Goal: Task Accomplishment & Management: Use online tool/utility

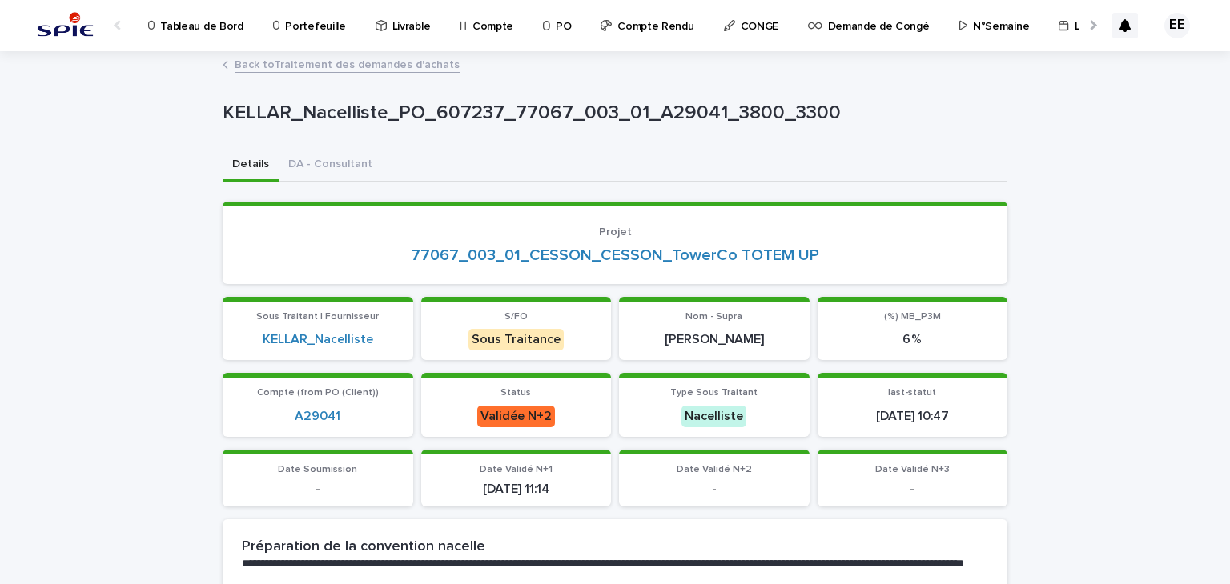
click at [1078, 30] on div at bounding box center [1091, 25] width 26 height 50
click at [829, 28] on p "Traitement des demandes d'achats" at bounding box center [883, 17] width 178 height 34
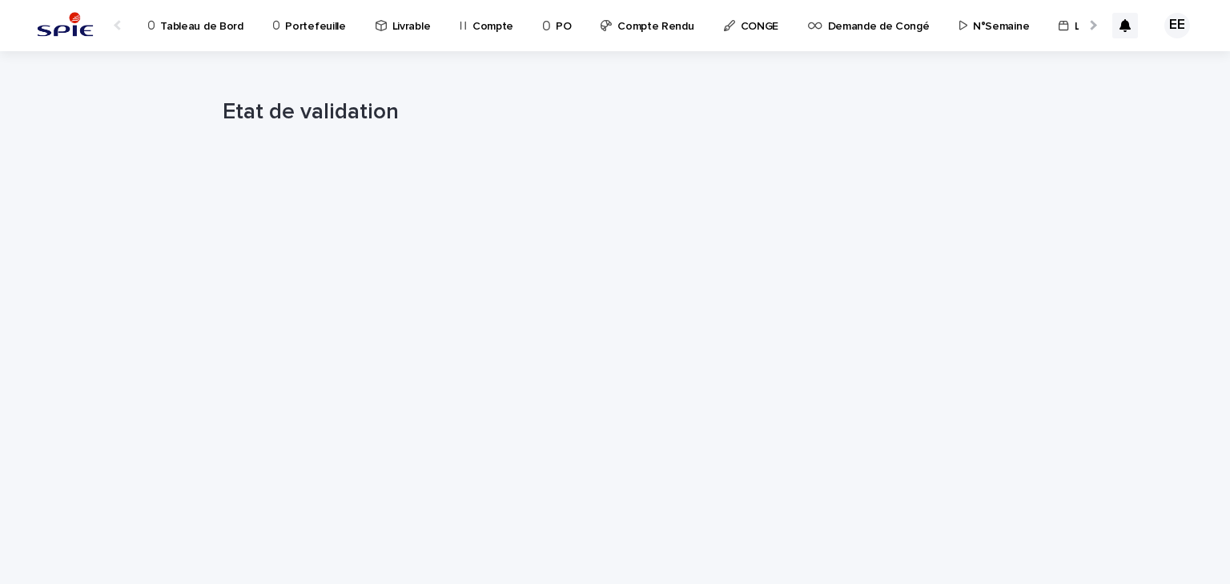
scroll to position [0, 21]
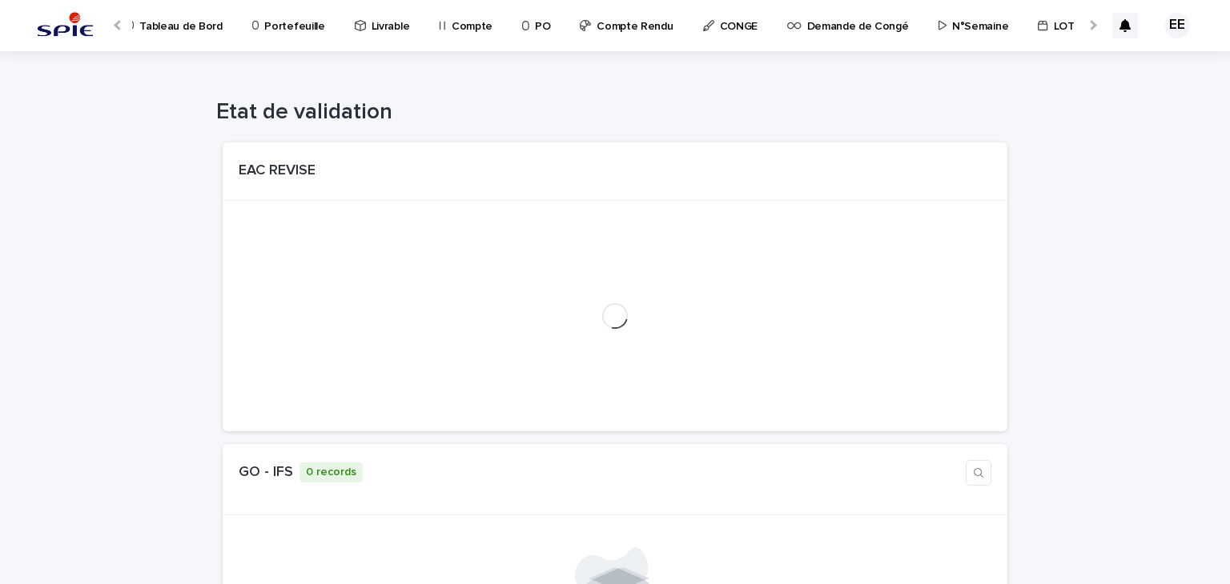
click at [1082, 29] on div at bounding box center [1091, 25] width 26 height 50
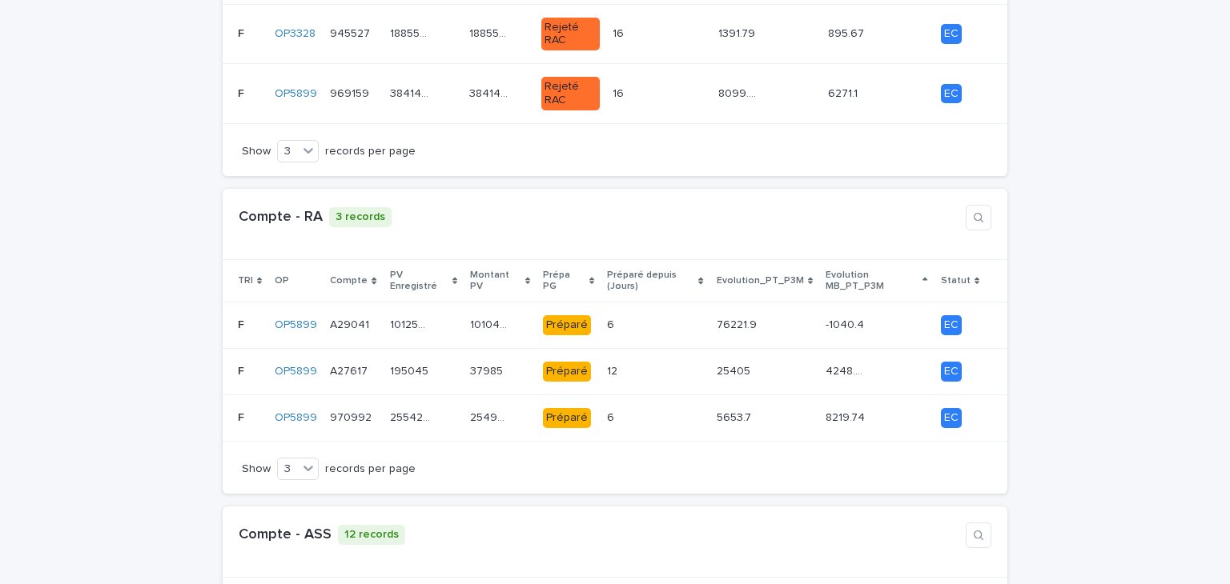
scroll to position [1238, 0]
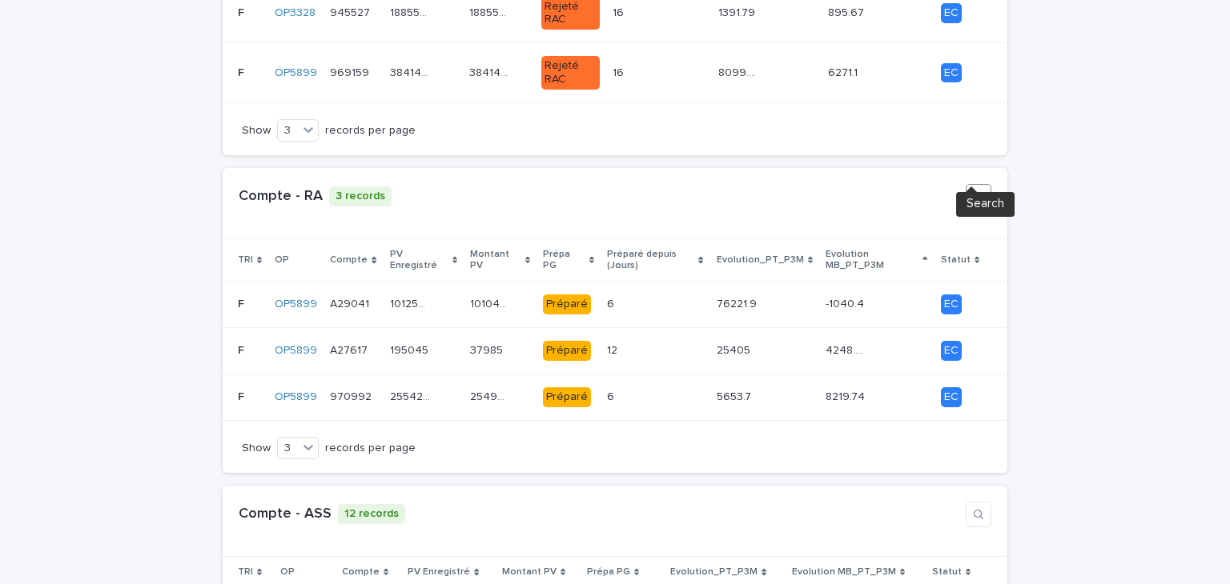
click at [973, 192] on icon "button" at bounding box center [978, 197] width 10 height 10
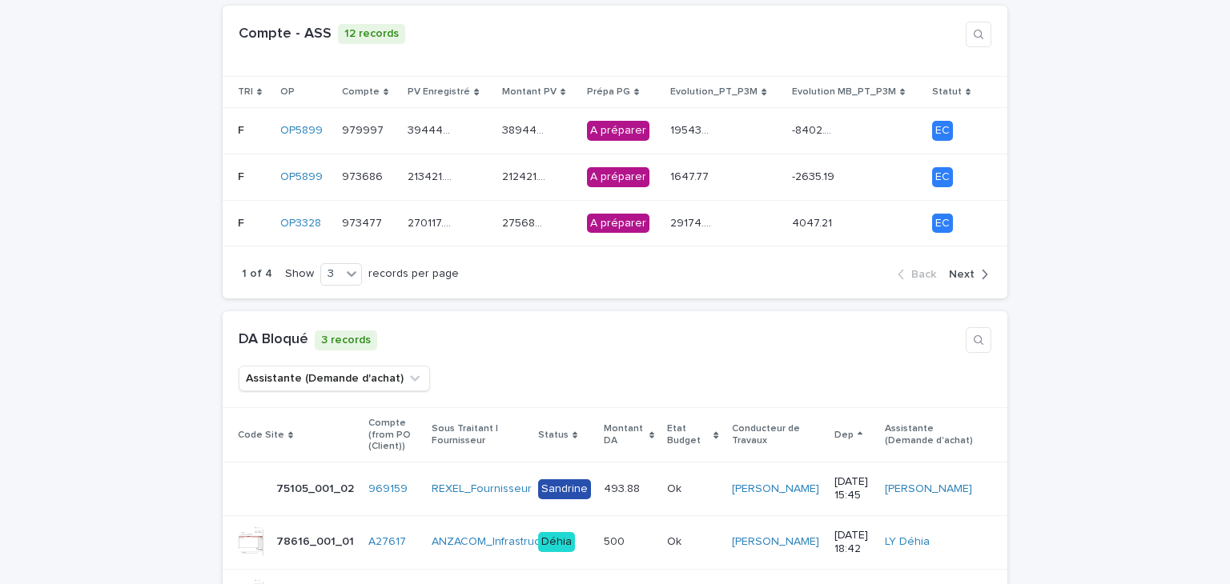
scroll to position [1868, 0]
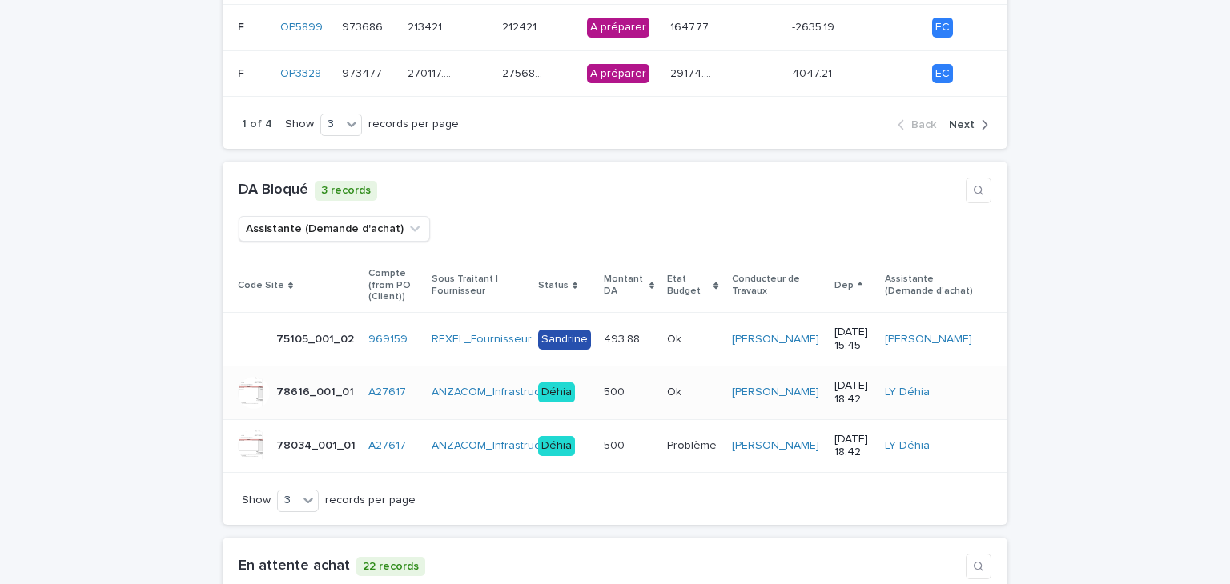
click at [636, 386] on p at bounding box center [626, 393] width 45 height 14
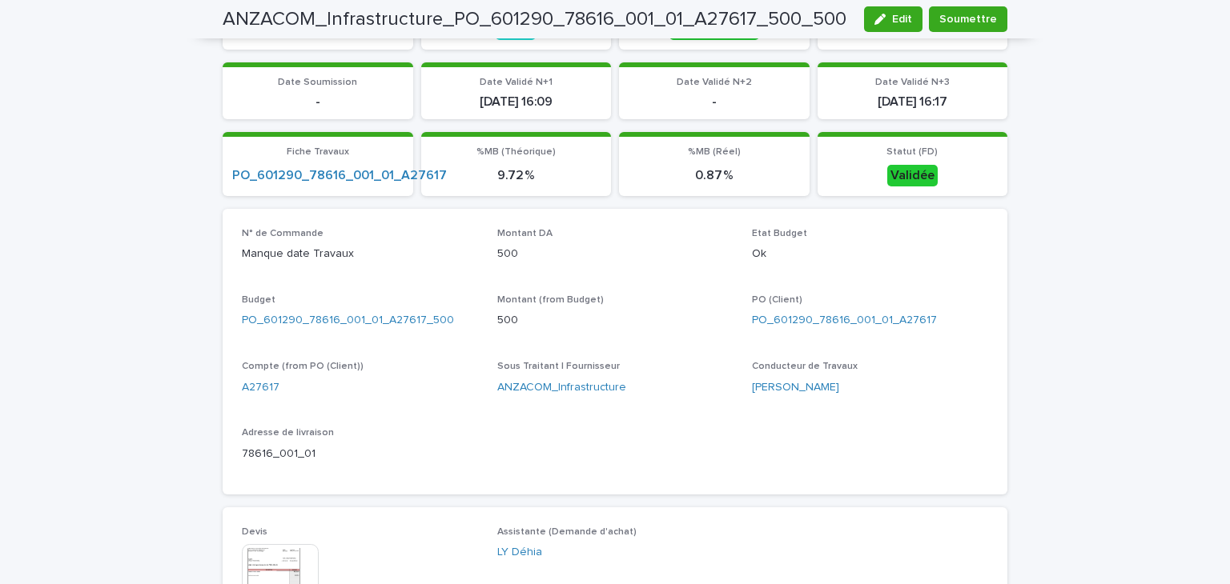
scroll to position [429, 0]
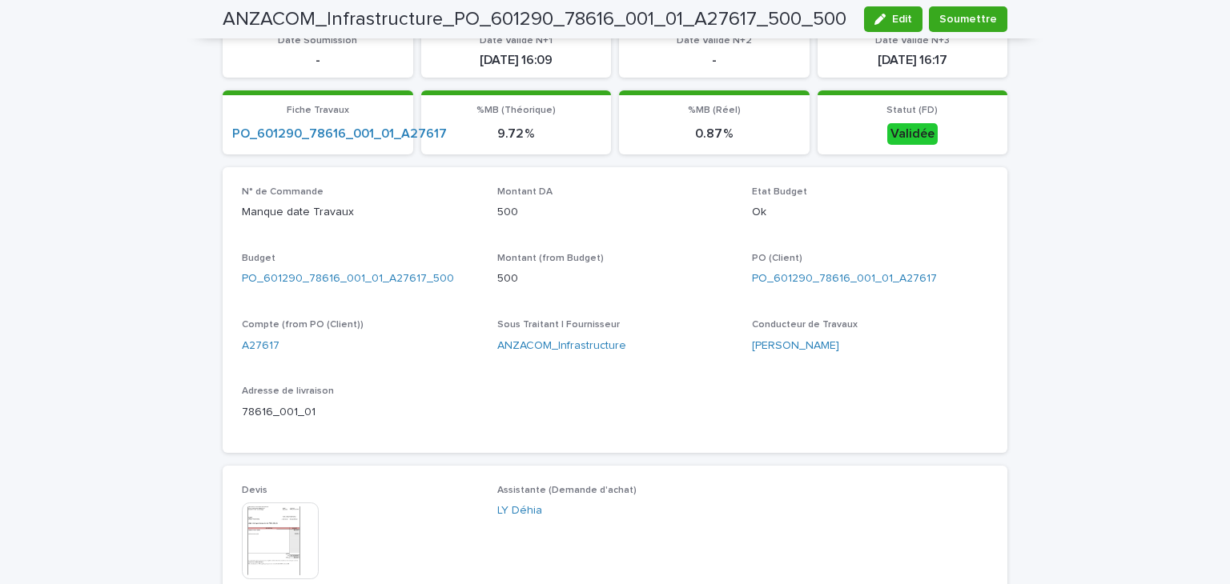
click at [296, 544] on img at bounding box center [280, 541] width 77 height 77
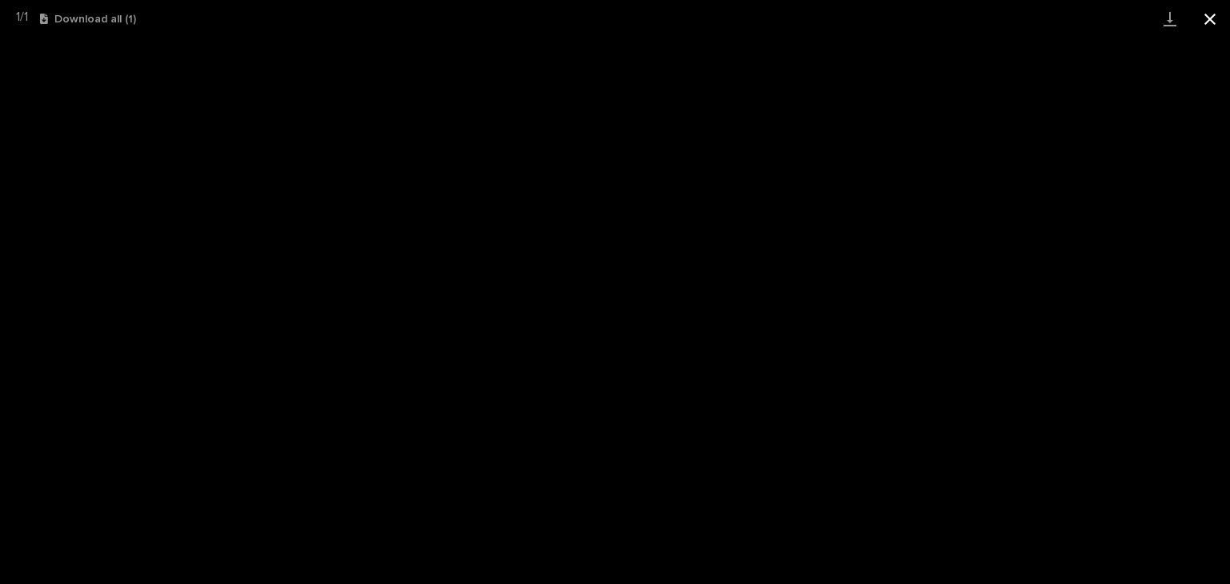
click at [1206, 22] on button "Close gallery" at bounding box center [1210, 19] width 40 height 38
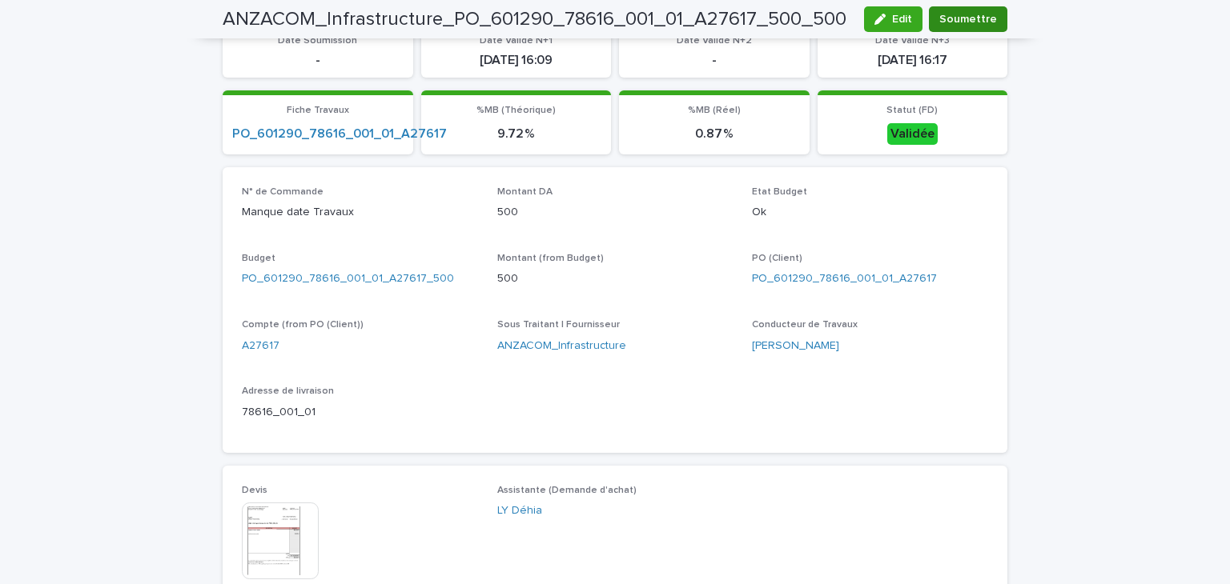
click at [956, 28] on button "Soumettre" at bounding box center [968, 19] width 78 height 26
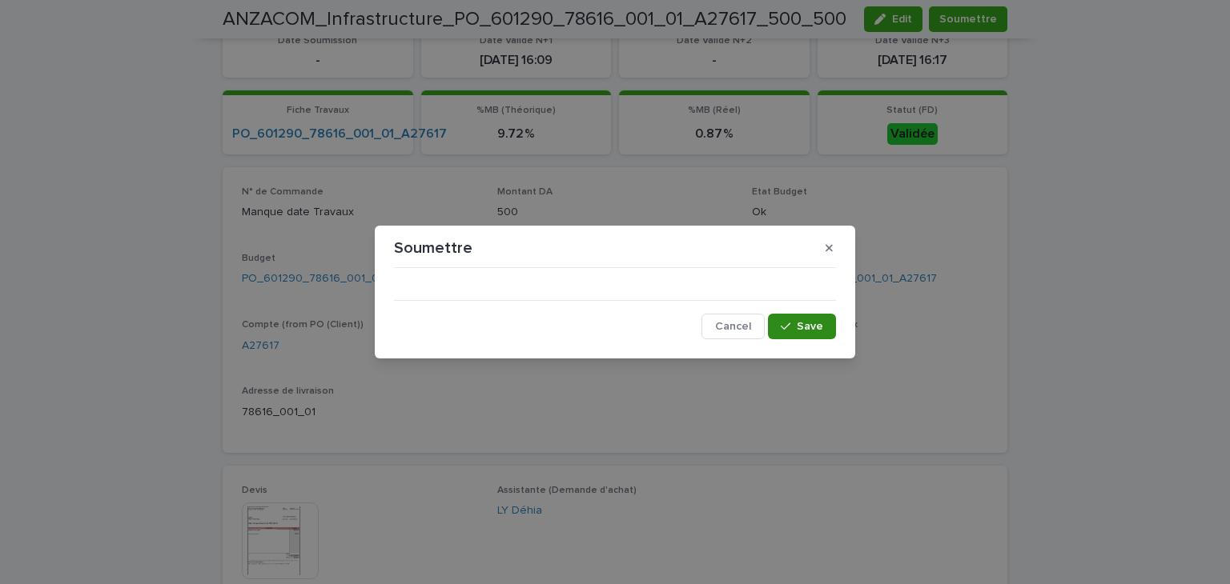
click at [822, 328] on span "Save" at bounding box center [810, 326] width 26 height 11
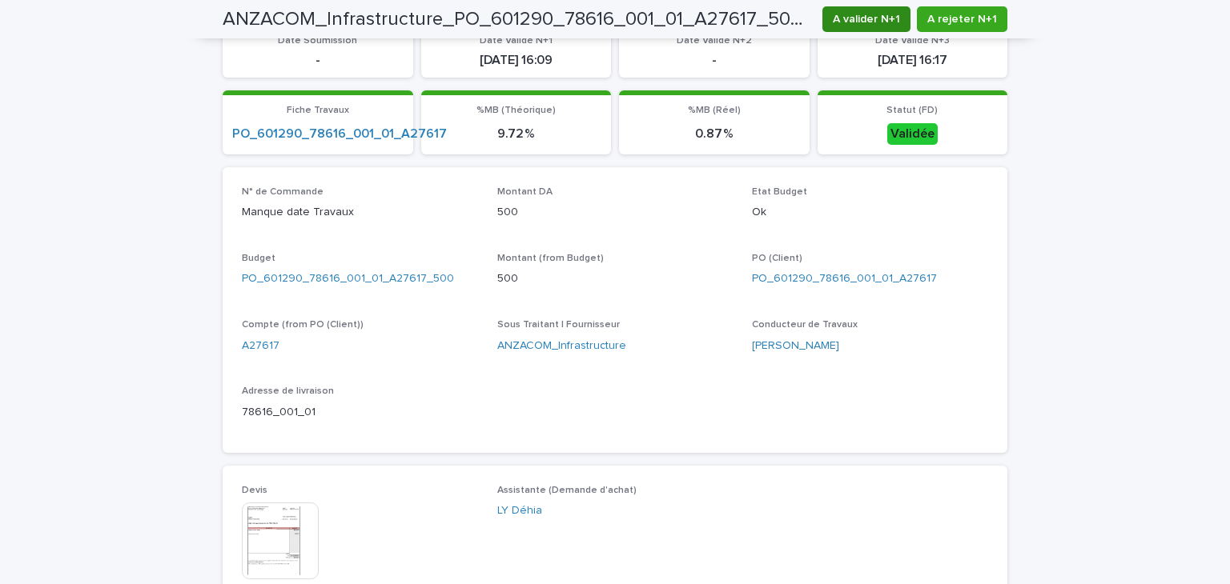
click at [892, 21] on span "A valider N+1" at bounding box center [866, 19] width 67 height 16
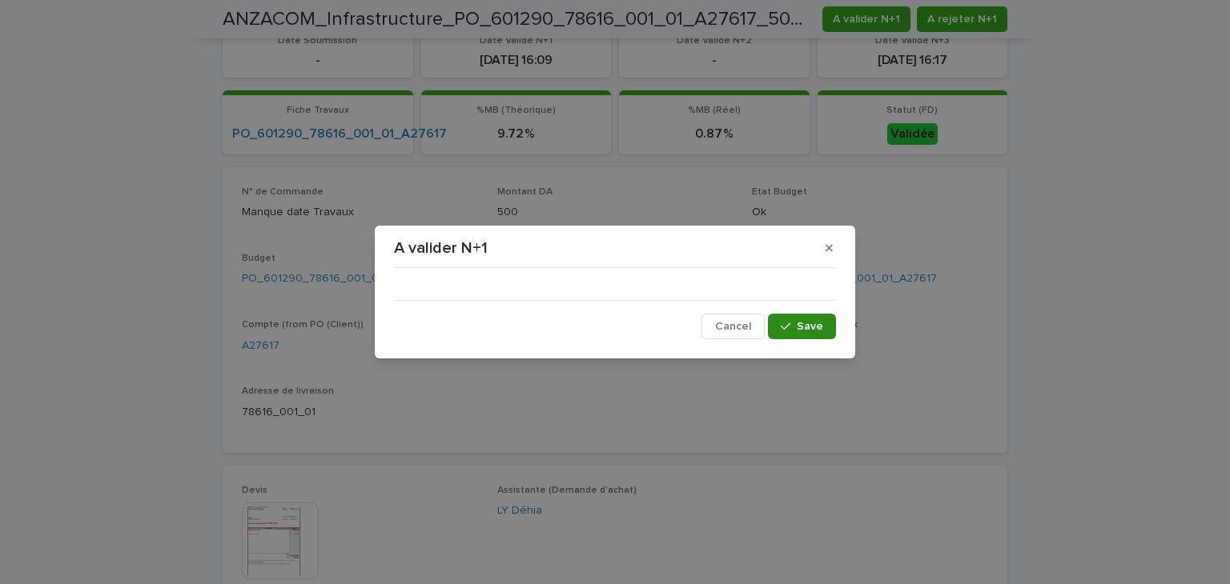
click at [805, 333] on button "Save" at bounding box center [802, 327] width 68 height 26
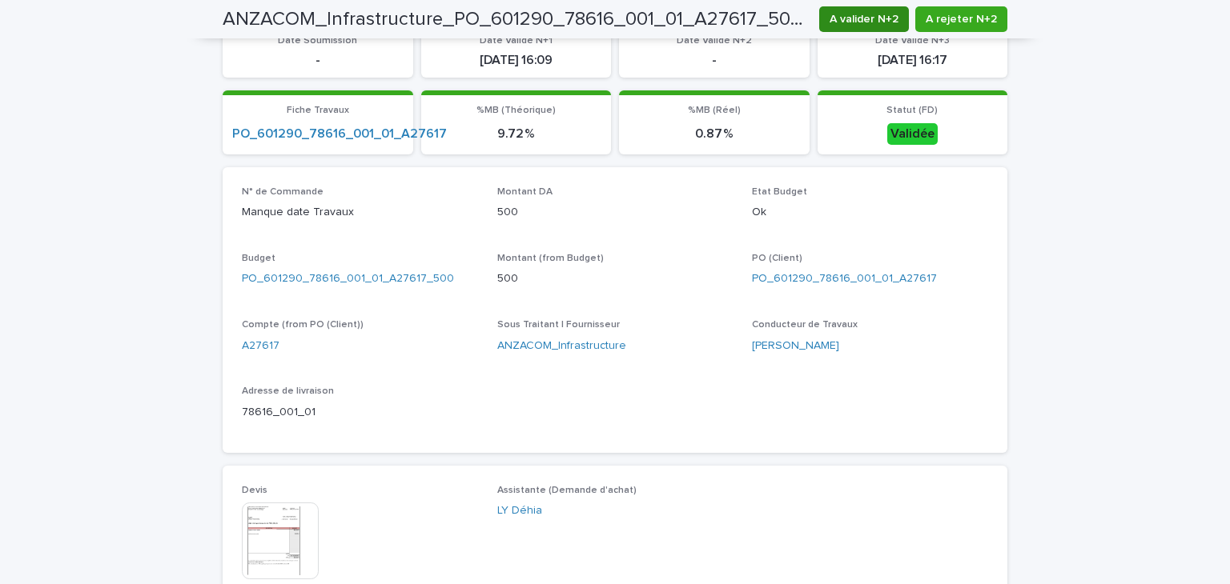
click at [858, 18] on span "A valider N+2" at bounding box center [863, 19] width 69 height 16
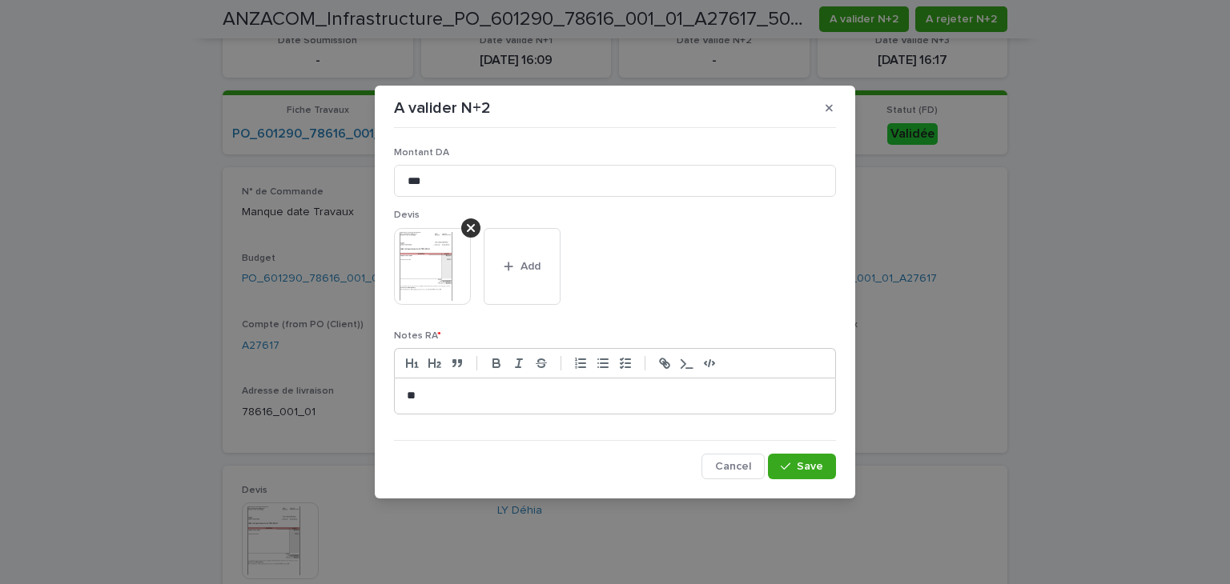
click at [512, 398] on p "**" at bounding box center [615, 396] width 416 height 16
click at [424, 394] on p "********" at bounding box center [615, 396] width 416 height 16
click at [783, 458] on button "Save" at bounding box center [802, 467] width 68 height 26
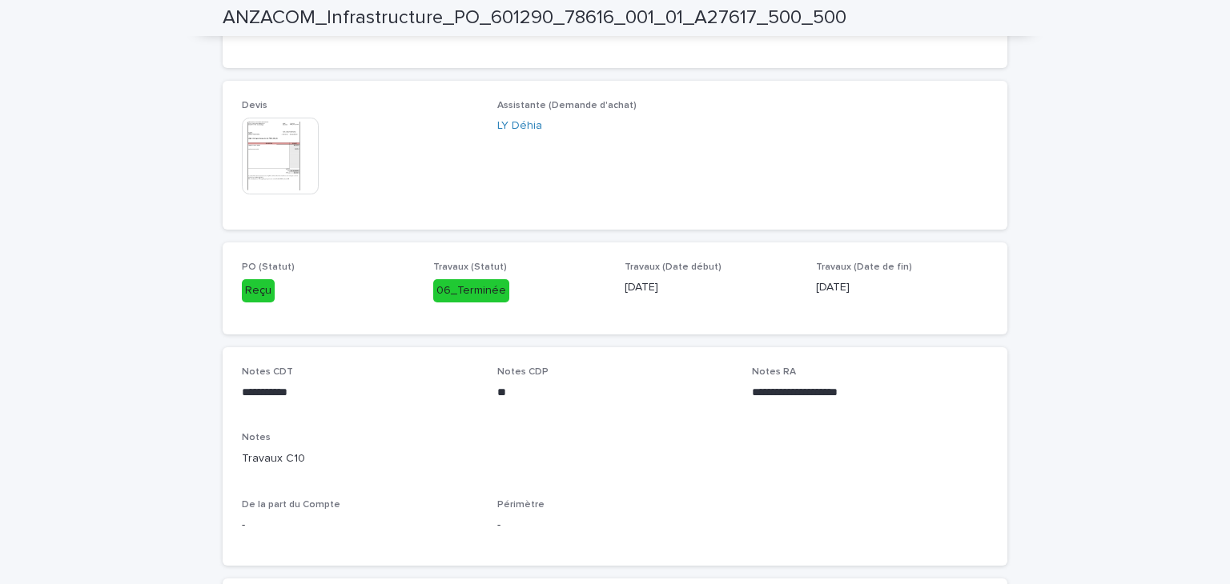
scroll to position [817, 0]
drag, startPoint x: 743, startPoint y: 380, endPoint x: 867, endPoint y: 382, distance: 124.1
click at [867, 382] on div "**********" at bounding box center [615, 453] width 746 height 180
copy p "**********"
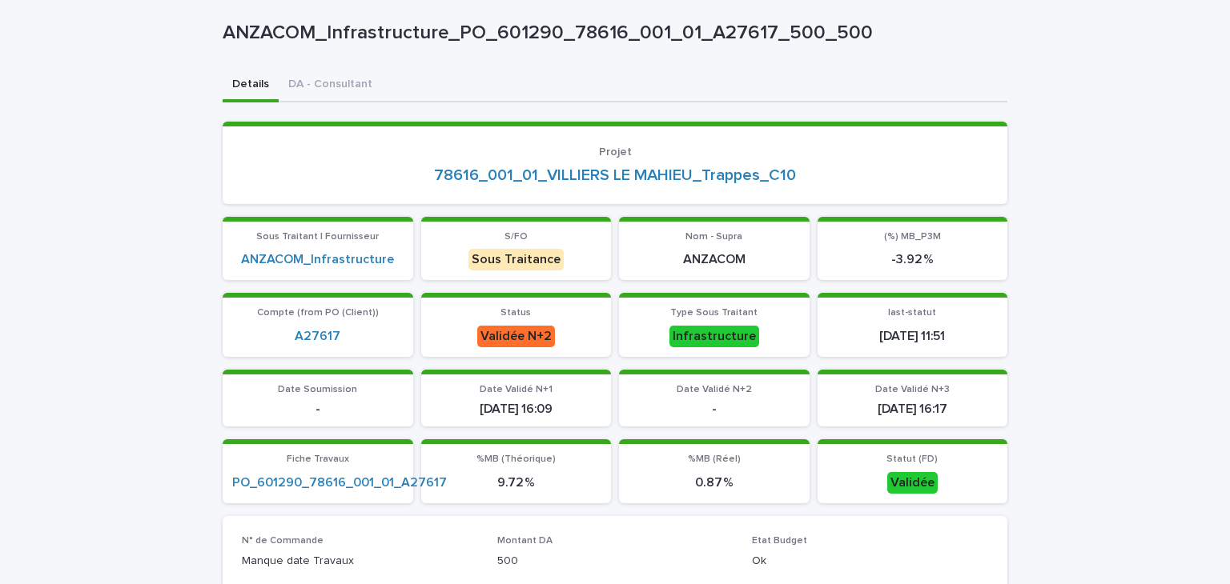
scroll to position [0, 0]
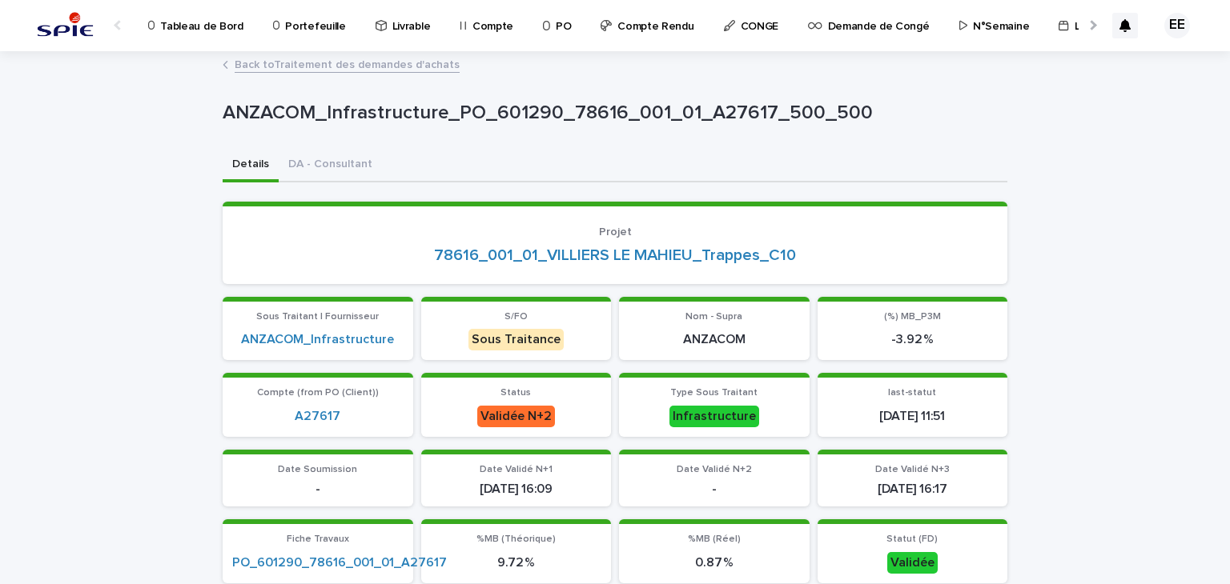
click at [420, 59] on link "Back to Traitement des demandes d'achats" at bounding box center [347, 63] width 225 height 18
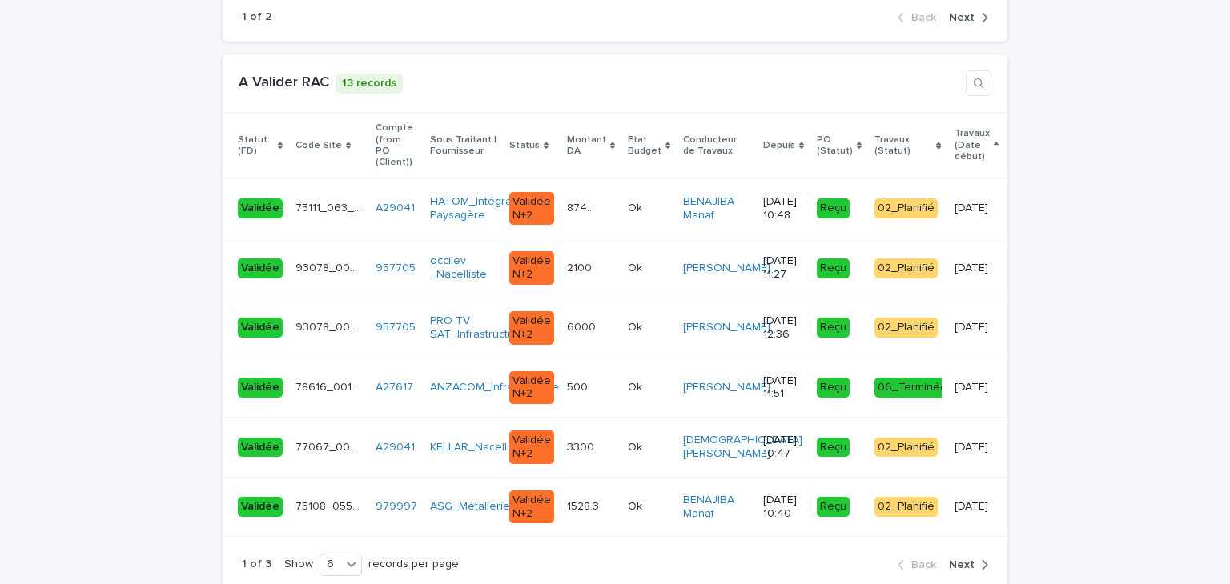
scroll to position [3073, 0]
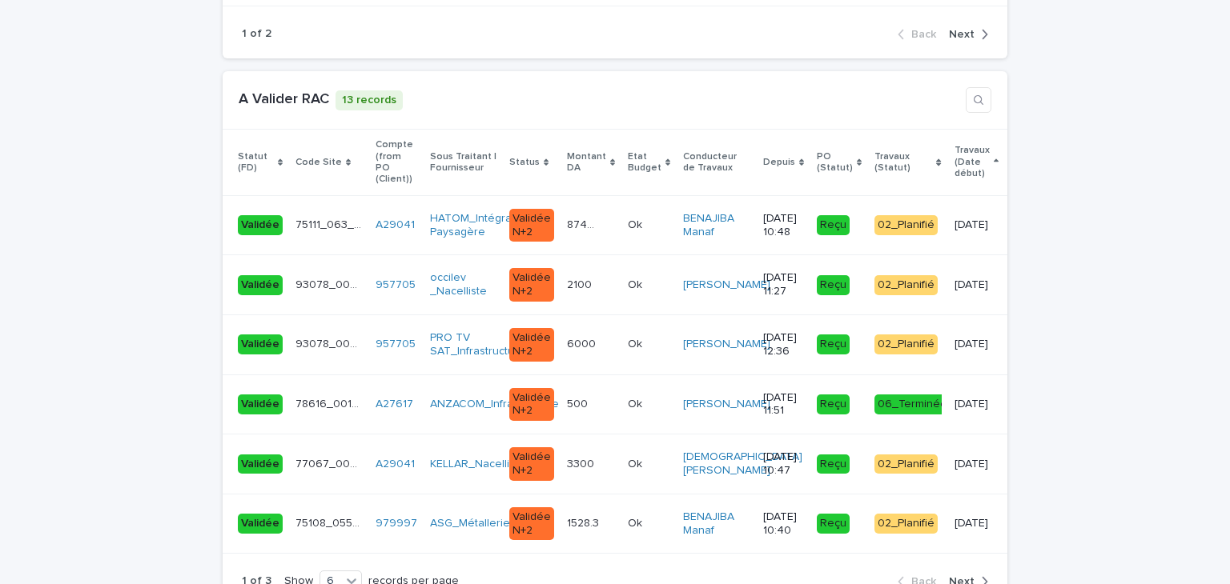
click at [972, 94] on icon "button" at bounding box center [978, 100] width 13 height 13
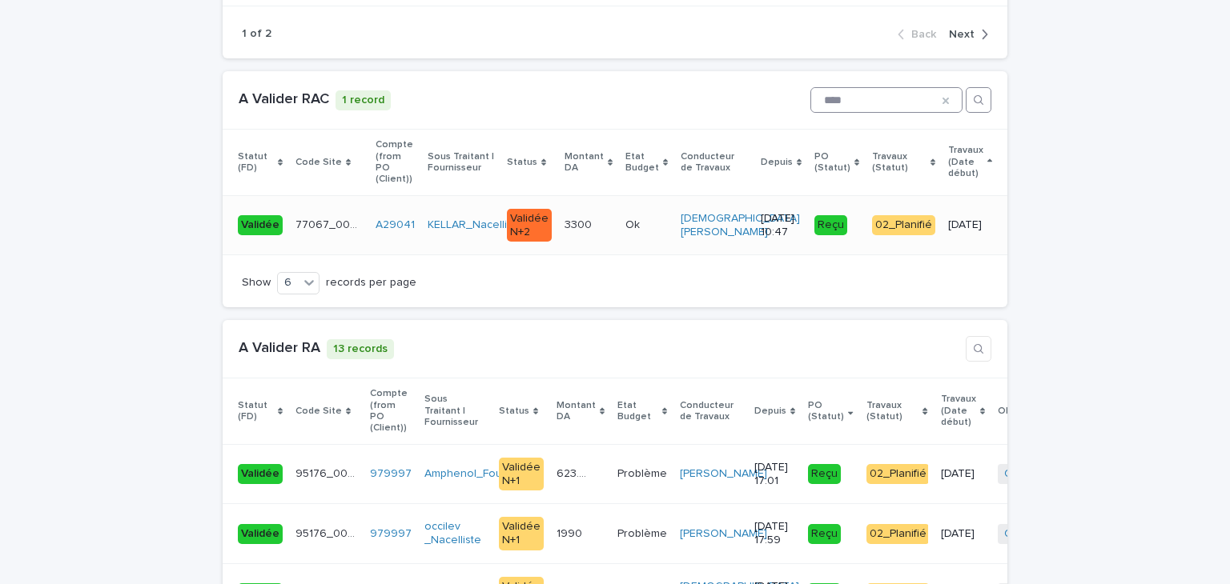
type input "****"
click at [580, 212] on div "3300 3300" at bounding box center [588, 225] width 48 height 26
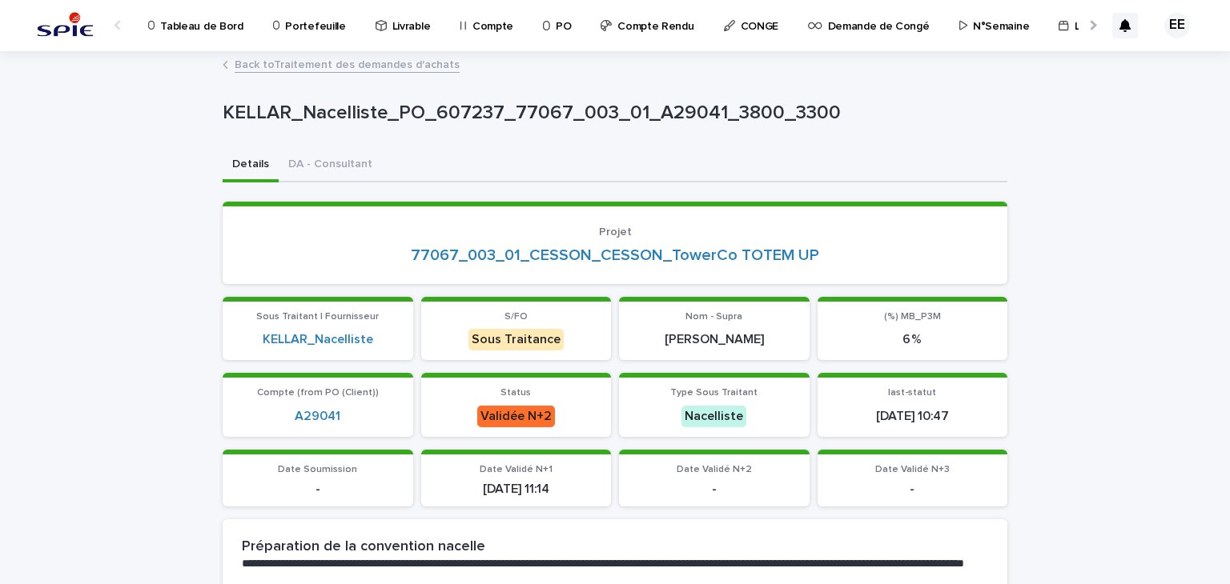
click at [363, 63] on link "Back to Traitement des demandes d'achats" at bounding box center [347, 63] width 225 height 18
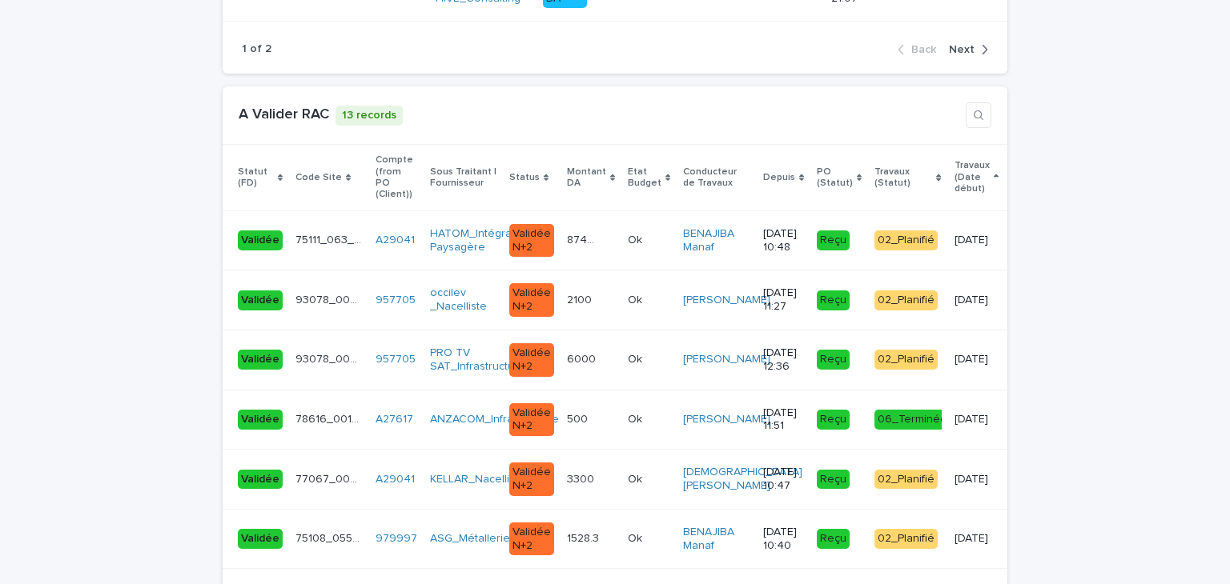
scroll to position [2971, 0]
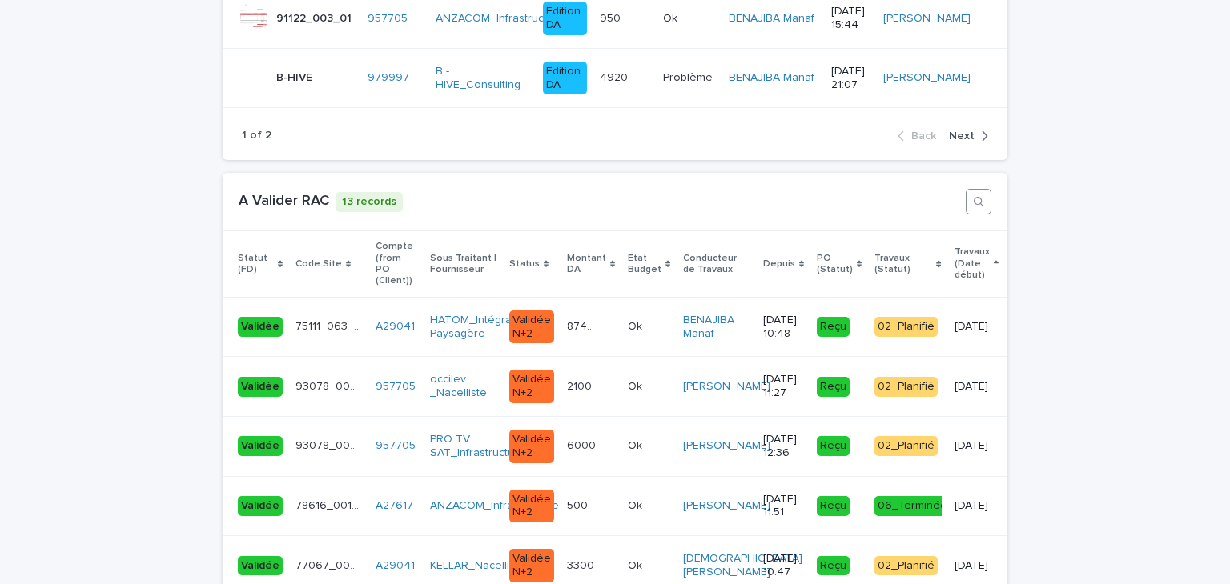
click at [972, 189] on button "button" at bounding box center [978, 202] width 26 height 26
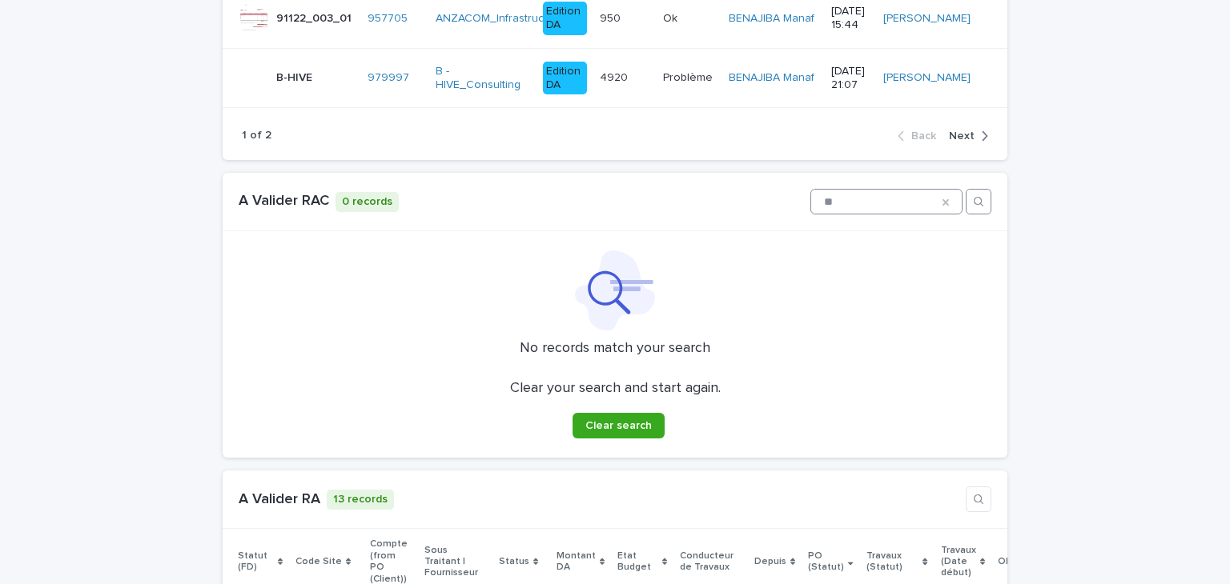
type input "*"
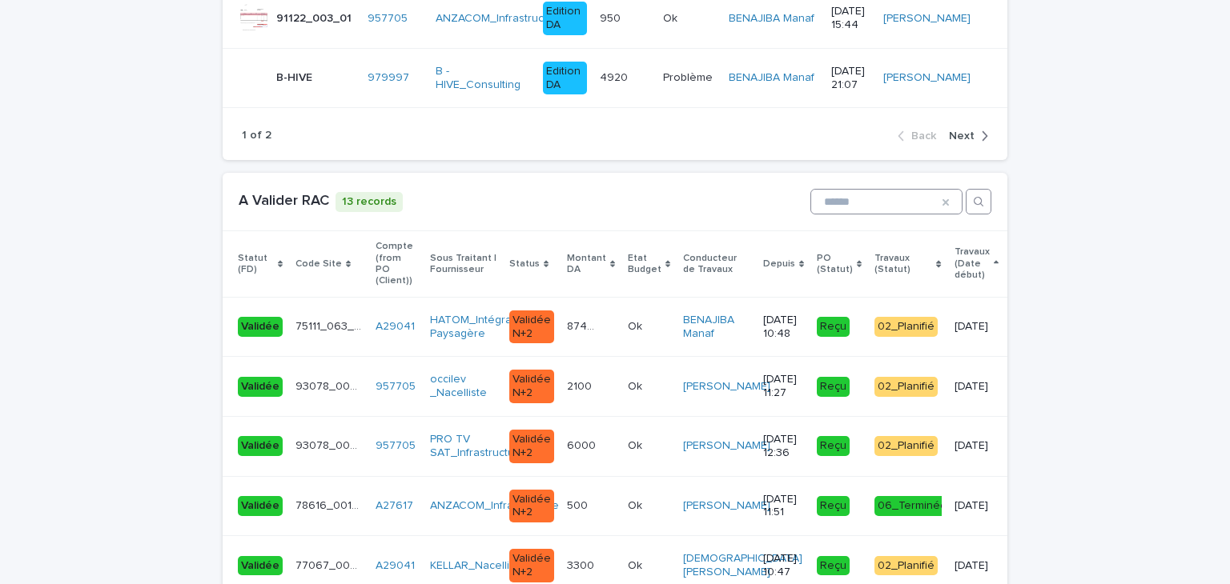
click at [875, 190] on input at bounding box center [886, 202] width 150 height 24
paste input "**********"
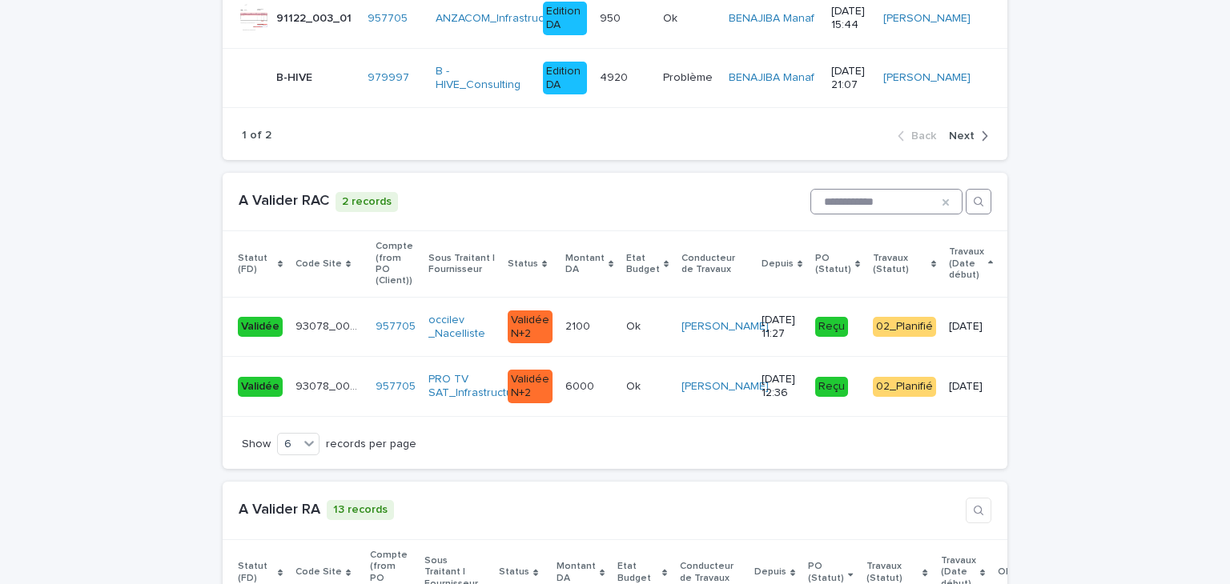
scroll to position [3012, 0]
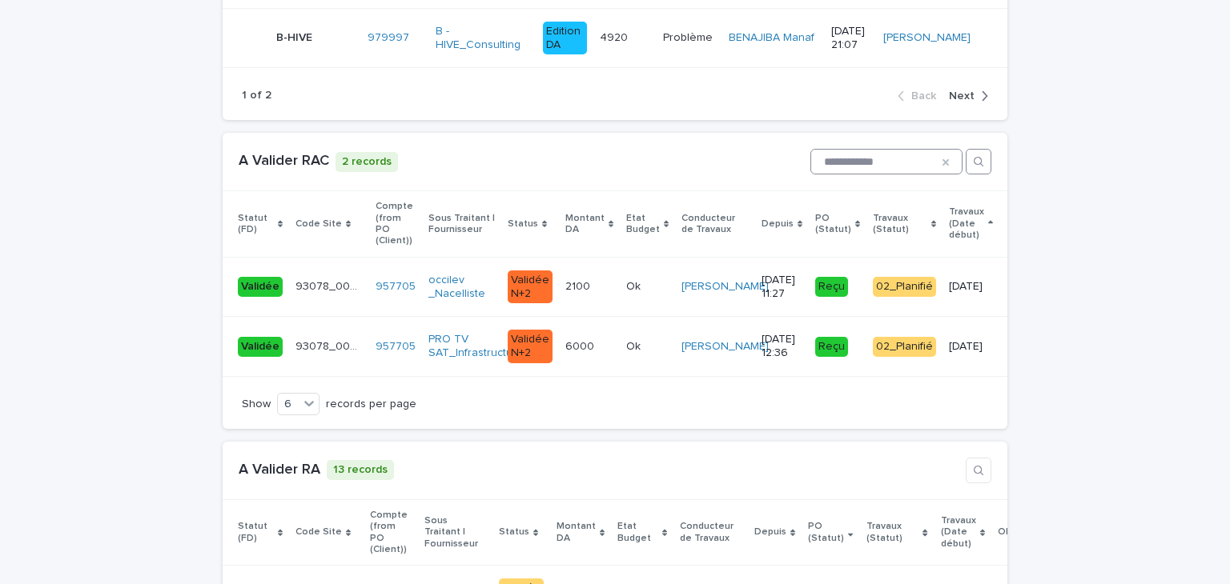
type input "**********"
drag, startPoint x: 890, startPoint y: 126, endPoint x: 765, endPoint y: 119, distance: 125.0
click at [765, 149] on div "**********" at bounding box center [875, 162] width 231 height 26
click at [317, 337] on p "93078_003_02" at bounding box center [330, 345] width 70 height 17
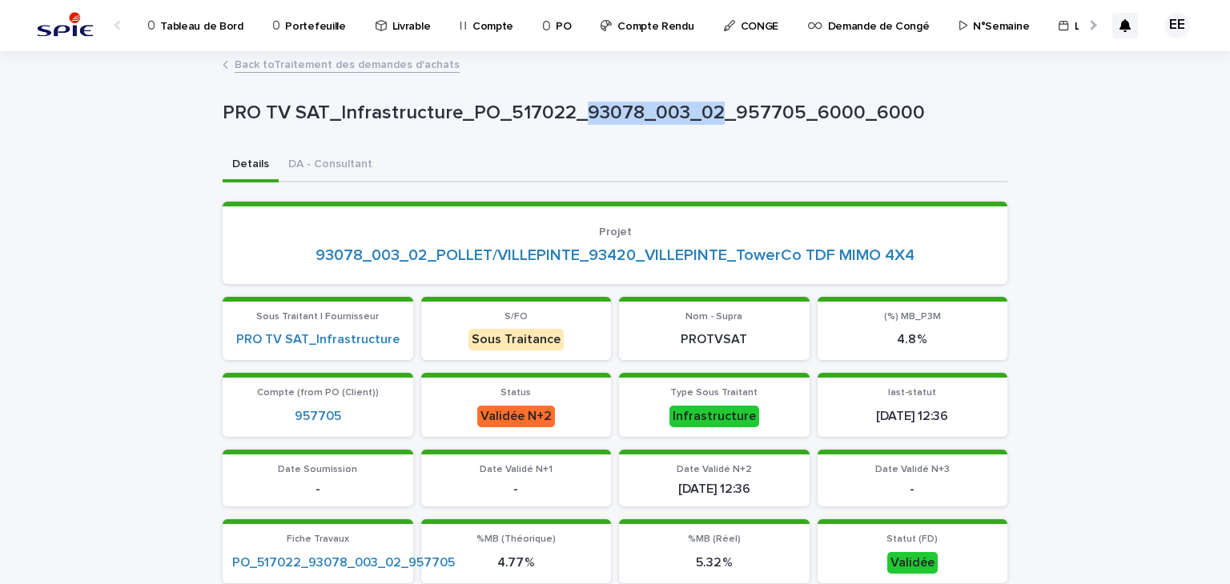
drag, startPoint x: 571, startPoint y: 110, endPoint x: 704, endPoint y: 119, distance: 134.0
click at [704, 119] on p "PRO TV SAT_Infrastructure_PO_517022_93078_003_02_957705_6000_6000" at bounding box center [612, 113] width 778 height 23
copy p "93078_003_02"
